Goal: Information Seeking & Learning: Learn about a topic

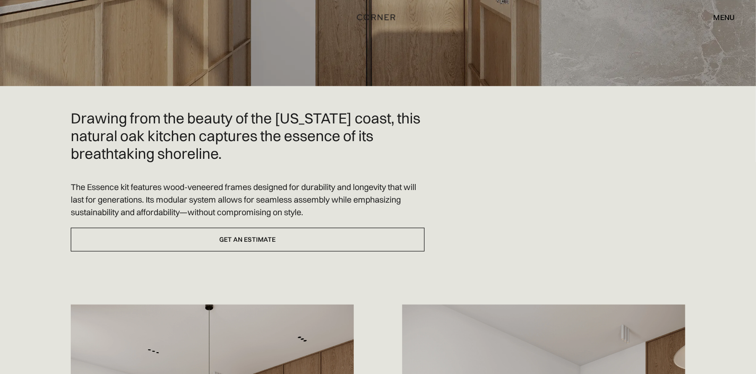
scroll to position [2589, 0]
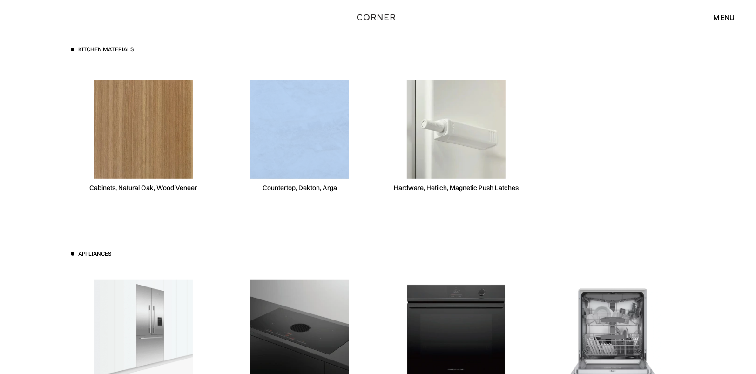
drag, startPoint x: 261, startPoint y: 187, endPoint x: 347, endPoint y: 188, distance: 85.7
click at [347, 188] on div "Countertop, Dekton, Arga" at bounding box center [299, 136] width 145 height 143
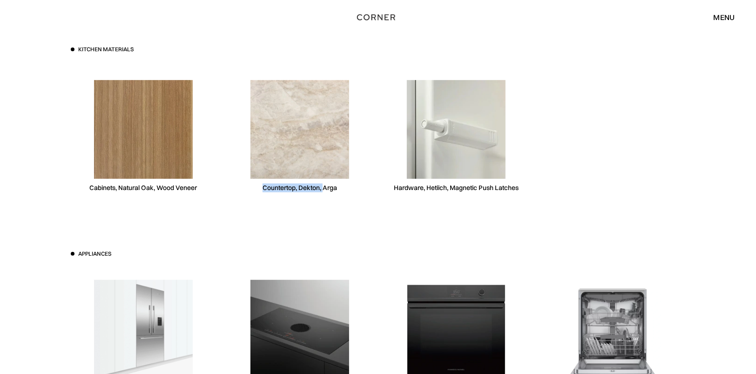
drag, startPoint x: 263, startPoint y: 189, endPoint x: 323, endPoint y: 189, distance: 60.1
click at [323, 189] on div "Countertop, Dekton, Arga" at bounding box center [300, 187] width 74 height 9
click at [324, 189] on div "Countertop, Dekton, Arga" at bounding box center [300, 187] width 74 height 9
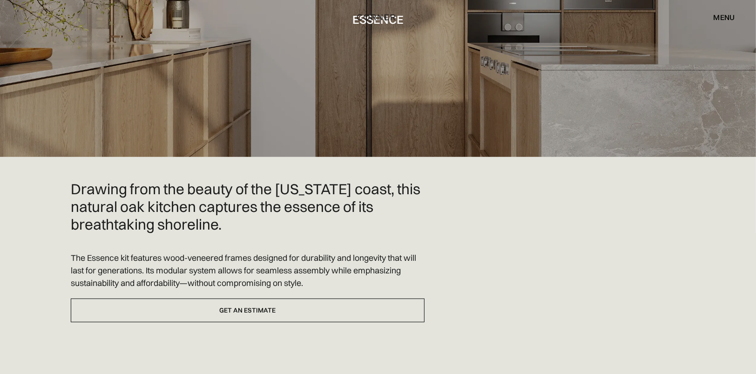
scroll to position [124, 0]
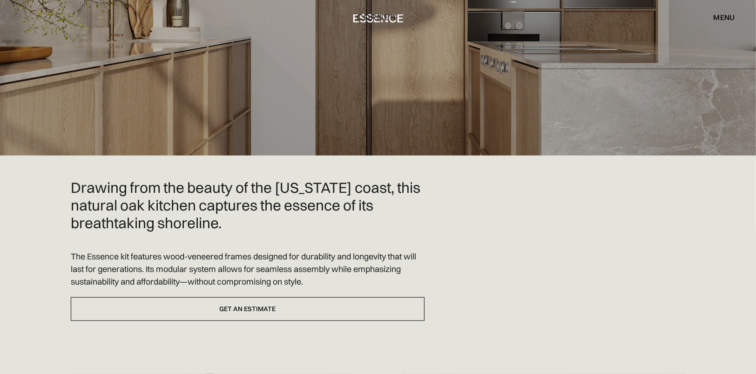
click at [726, 18] on div "menu" at bounding box center [724, 17] width 21 height 7
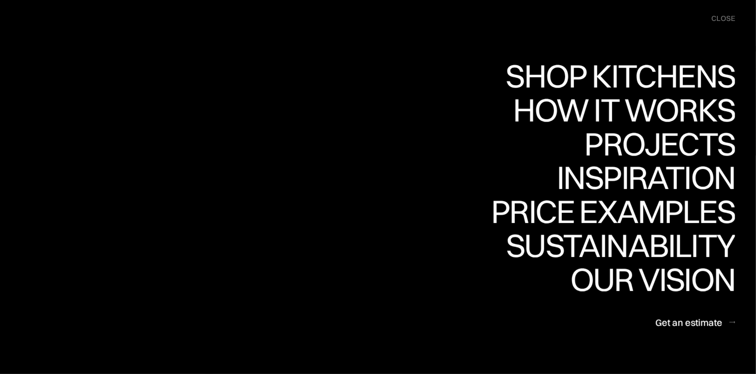
click at [689, 16] on nav "Shop Kitchens Shop Kitchens How it works How it works Projects Projects Inspira…" at bounding box center [378, 187] width 756 height 374
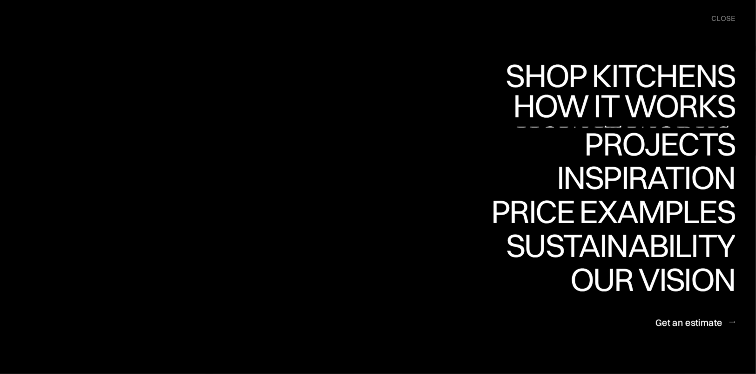
click at [326, 149] on div "Shop Kitchens Shop Kitchens How it works How it works Projects Projects Inspira…" at bounding box center [538, 197] width 436 height 274
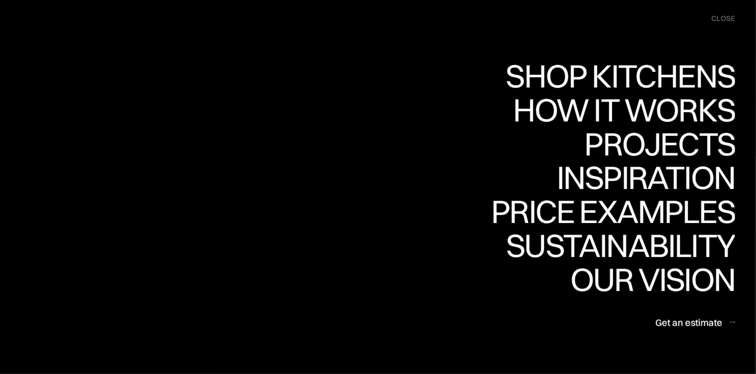
click at [711, 18] on div "menu close" at bounding box center [718, 18] width 33 height 19
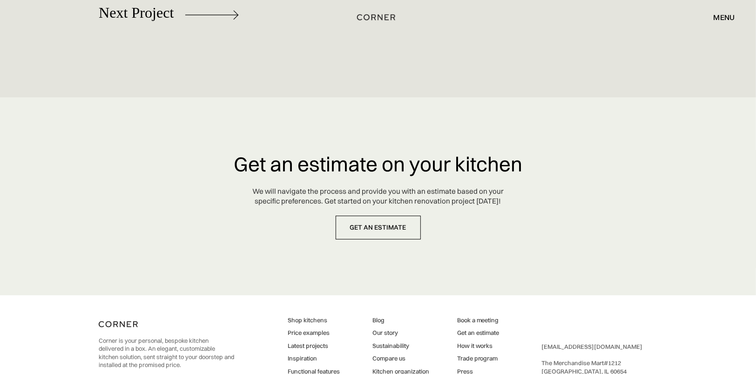
scroll to position [4403, 0]
